Goal: Book appointment/travel/reservation

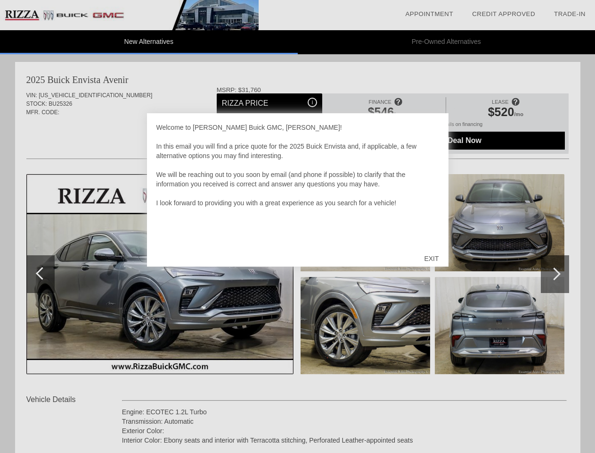
click at [429, 14] on link "Appointment" at bounding box center [429, 13] width 48 height 7
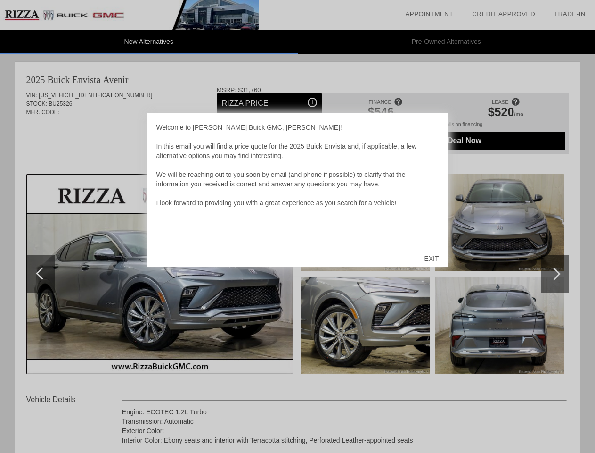
click at [431, 258] on div "EXIT" at bounding box center [431, 258] width 33 height 28
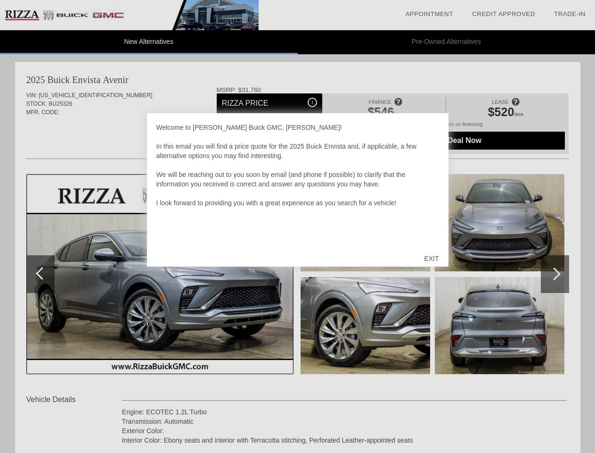
click at [429, 14] on link "Appointment" at bounding box center [429, 13] width 48 height 7
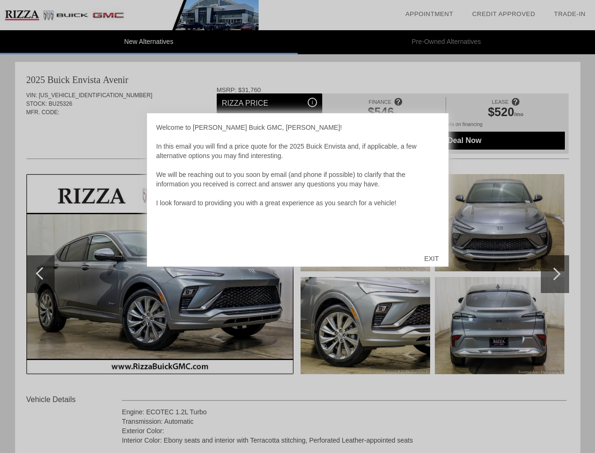
click at [431, 258] on div "EXIT" at bounding box center [431, 258] width 33 height 28
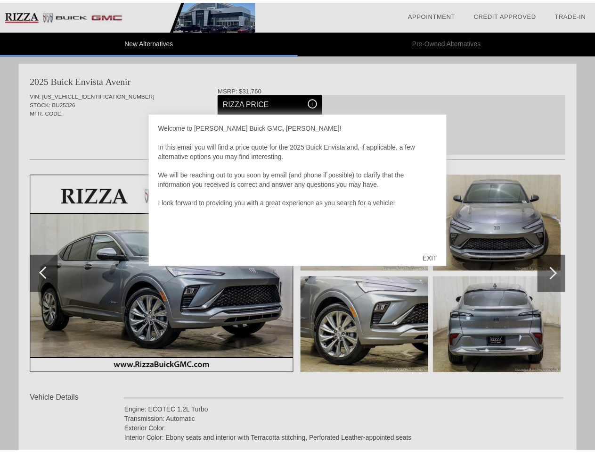
scroll to position [580, 0]
